Goal: Task Accomplishment & Management: Manage account settings

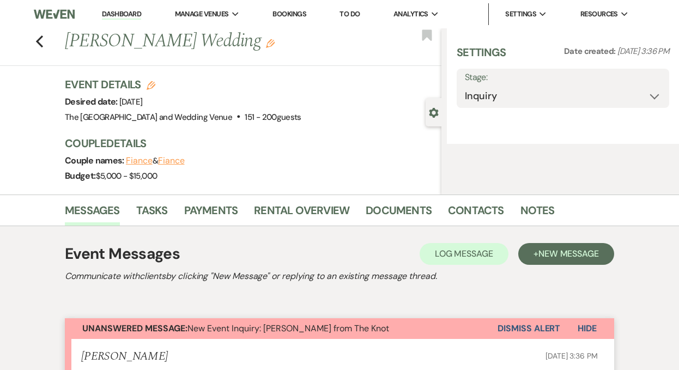
select select "2"
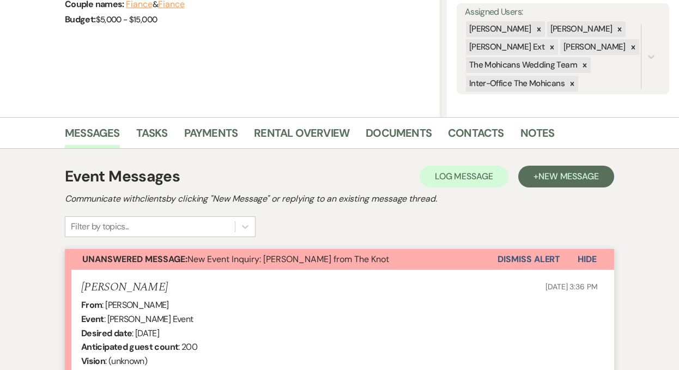
scroll to position [233, 0]
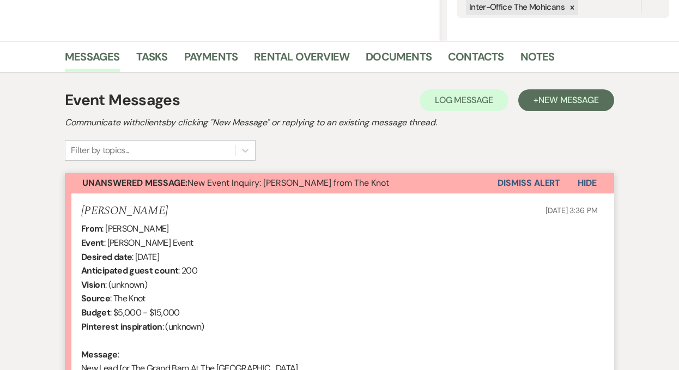
click at [513, 185] on button "Dismiss Alert" at bounding box center [529, 183] width 63 height 21
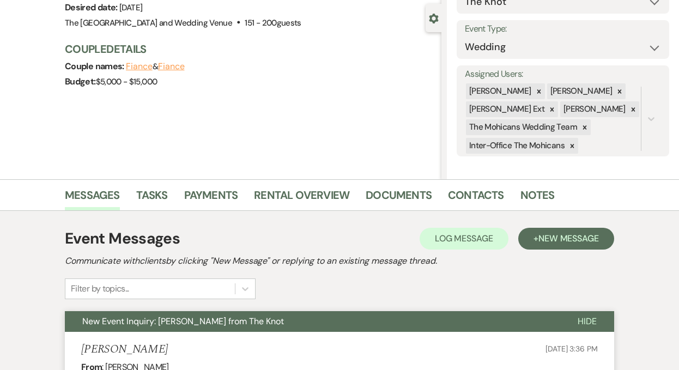
scroll to position [0, 0]
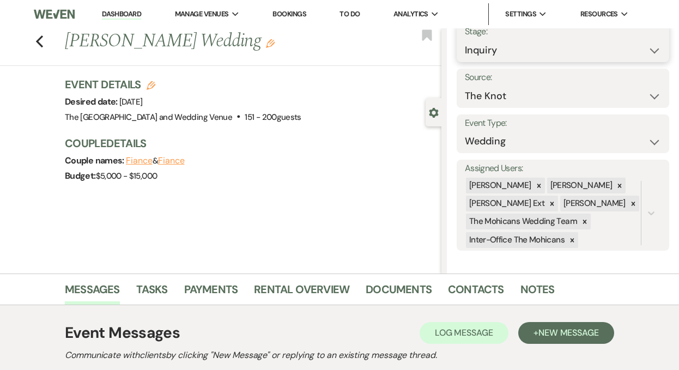
click at [514, 50] on select "Inquiry Follow Up Tour Requested Tour Confirmed Toured Proposal Sent Booked Lost" at bounding box center [563, 50] width 196 height 21
select select "9"
click at [632, 41] on button "Save" at bounding box center [648, 43] width 44 height 22
